Goal: Task Accomplishment & Management: Manage account settings

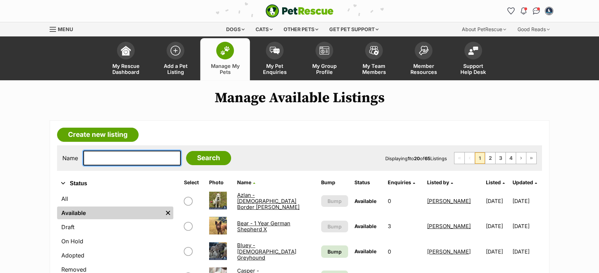
click at [142, 152] on input "text" at bounding box center [131, 158] width 97 height 15
type input "jethr"
click at [186, 151] on input "Search" at bounding box center [208, 158] width 45 height 14
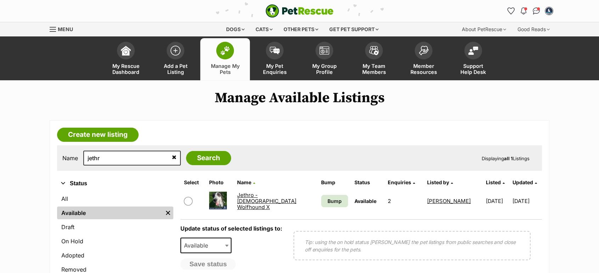
click at [242, 204] on link "Jethro - 3 Year Old Wolfhound X" at bounding box center [266, 201] width 59 height 19
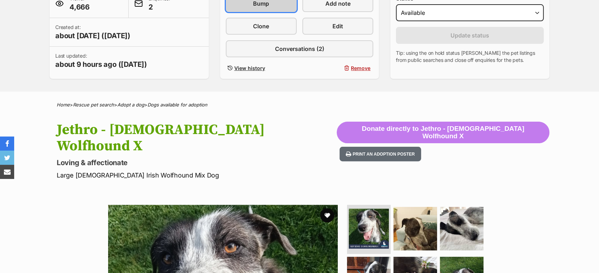
click at [275, 2] on link "Bump" at bounding box center [261, 3] width 71 height 17
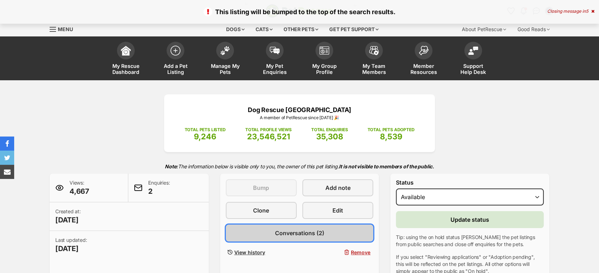
click at [318, 232] on span "Conversations (2)" at bounding box center [299, 233] width 49 height 9
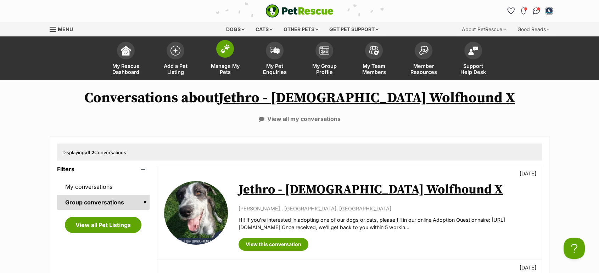
click at [231, 67] on span "Manage My Pets" at bounding box center [225, 69] width 32 height 12
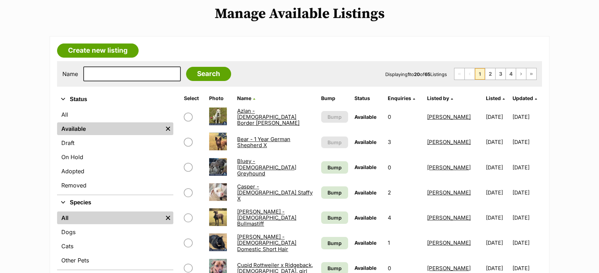
scroll to position [5, 0]
